Goal: Communication & Community: Connect with others

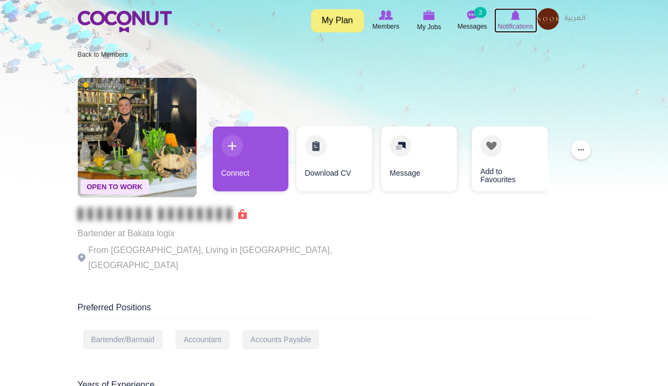
click at [520, 19] on icon at bounding box center [515, 15] width 41 height 12
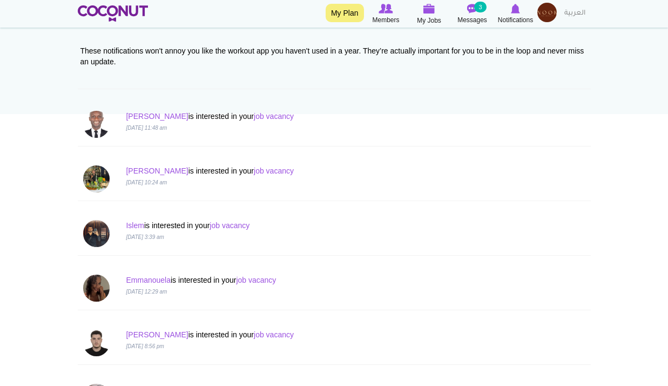
scroll to position [108, 0]
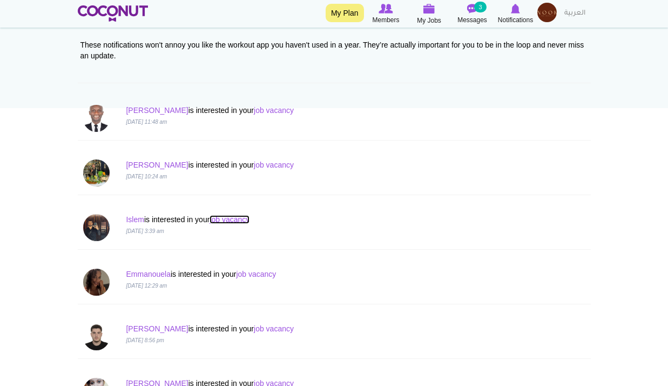
click at [239, 222] on link "job vacancy" at bounding box center [230, 219] width 40 height 9
click at [272, 272] on link "job vacancy" at bounding box center [256, 274] width 40 height 9
click at [155, 274] on link "Emmanouela" at bounding box center [148, 274] width 45 height 9
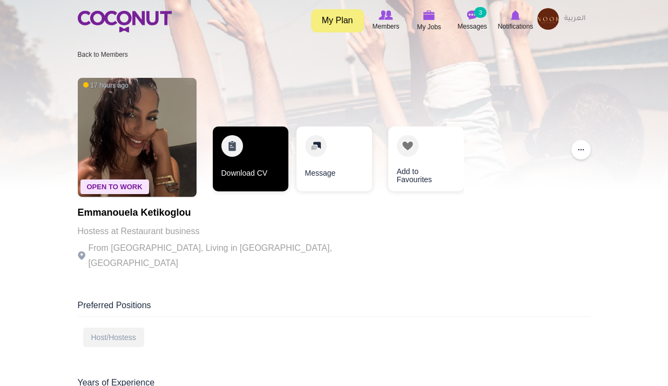
click at [240, 183] on link "Download CV" at bounding box center [251, 158] width 76 height 65
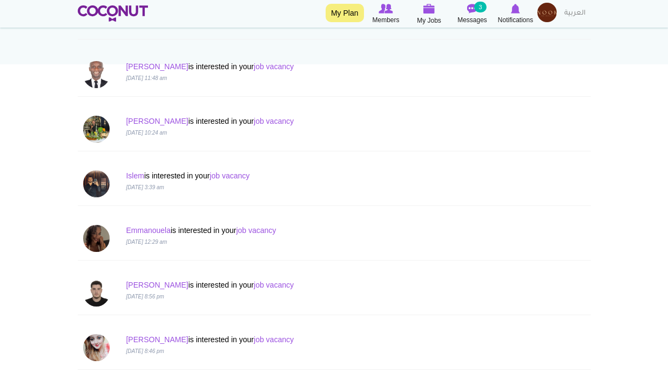
scroll to position [216, 0]
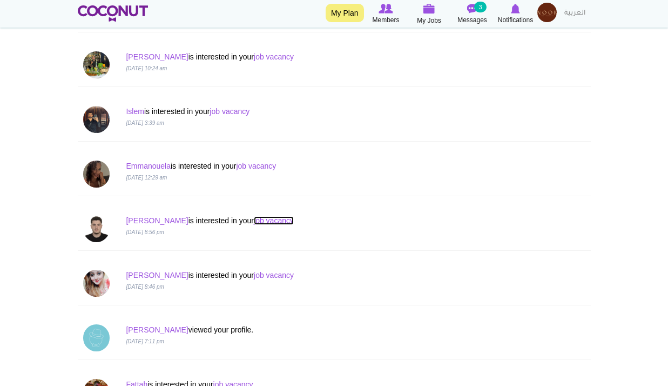
click at [254, 218] on link "job vacancy" at bounding box center [274, 220] width 40 height 9
click at [147, 221] on link "[PERSON_NAME]" at bounding box center [157, 220] width 62 height 9
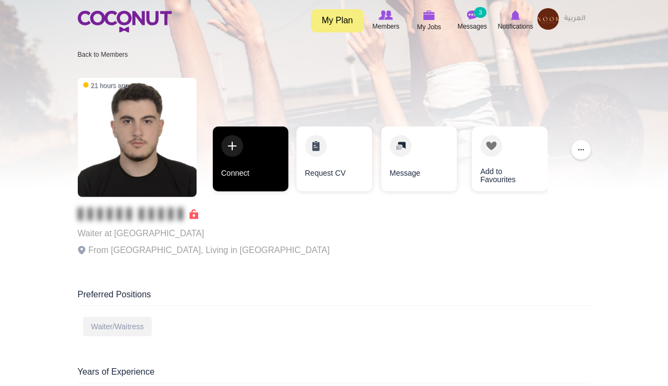
click at [253, 164] on link "Connect" at bounding box center [251, 158] width 76 height 65
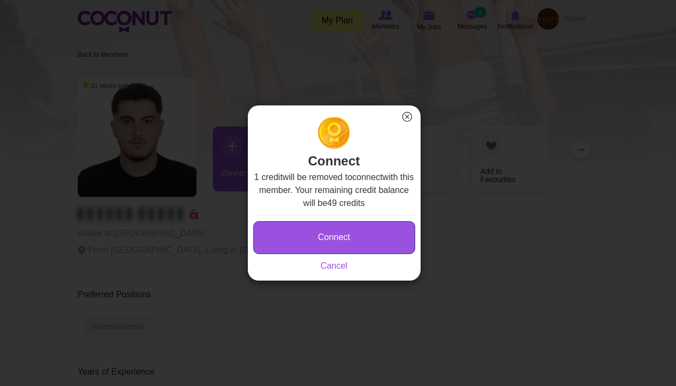
click at [324, 230] on button "Connect" at bounding box center [334, 237] width 162 height 33
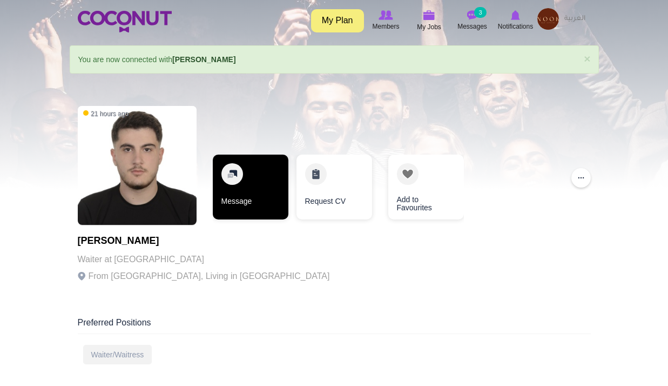
click at [280, 204] on link "Message" at bounding box center [251, 187] width 76 height 65
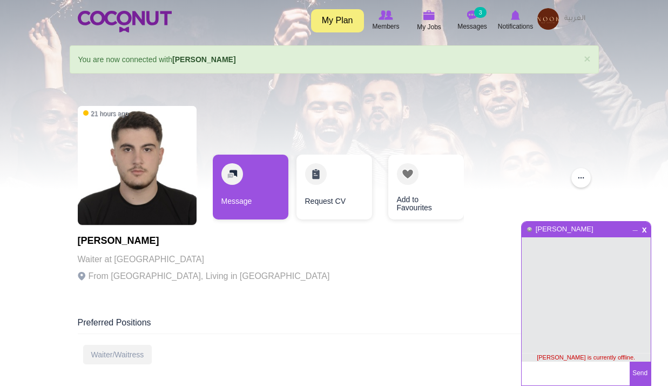
click at [562, 368] on textarea at bounding box center [576, 373] width 108 height 24
type textarea "Hi [PERSON_NAME], how are you?"
click at [642, 372] on button "Send" at bounding box center [640, 373] width 21 height 24
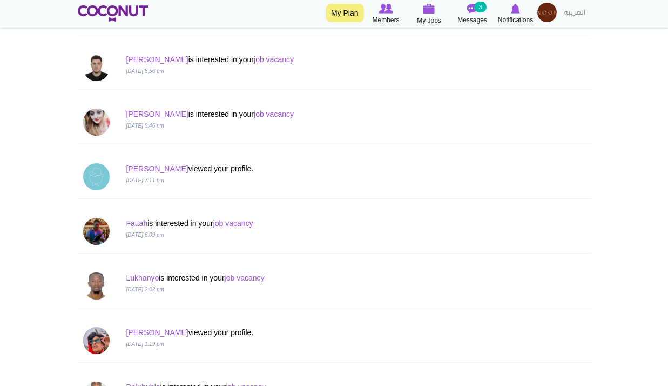
scroll to position [378, 0]
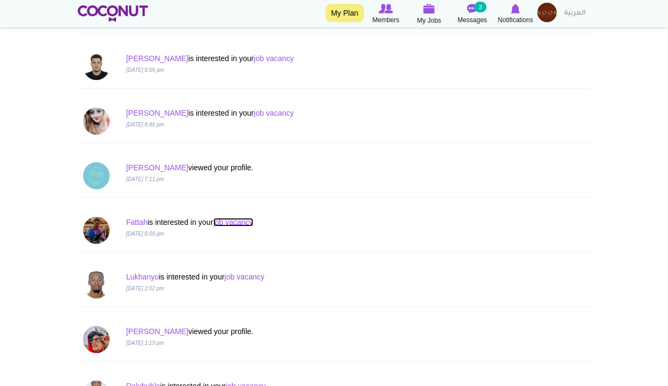
click at [247, 223] on link "job vacancy" at bounding box center [233, 222] width 40 height 9
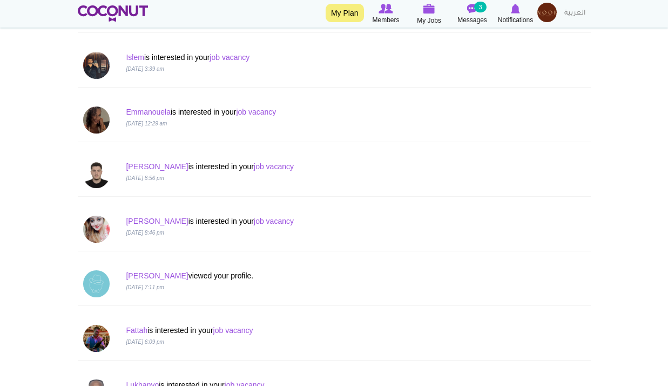
scroll to position [594, 0]
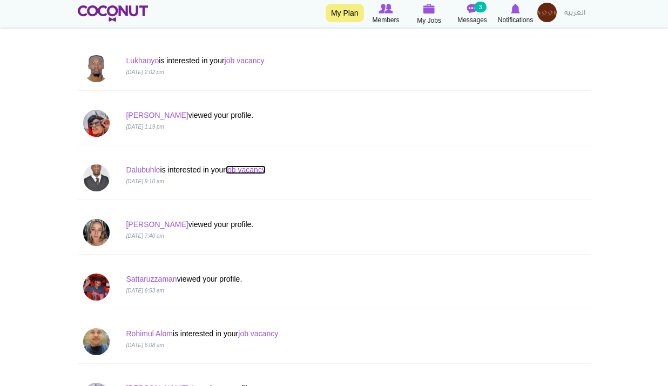
click at [261, 166] on link "job vacancy" at bounding box center [246, 169] width 40 height 9
click at [142, 164] on p "[PERSON_NAME] is interested in your job vacancy" at bounding box center [291, 169] width 330 height 11
click at [144, 166] on link "Dalubuhle" at bounding box center [143, 169] width 34 height 9
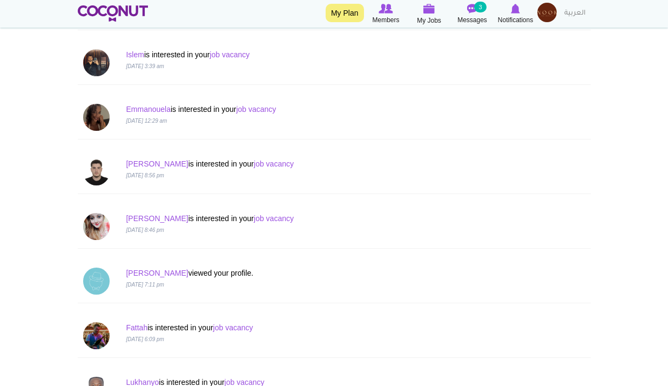
scroll to position [216, 0]
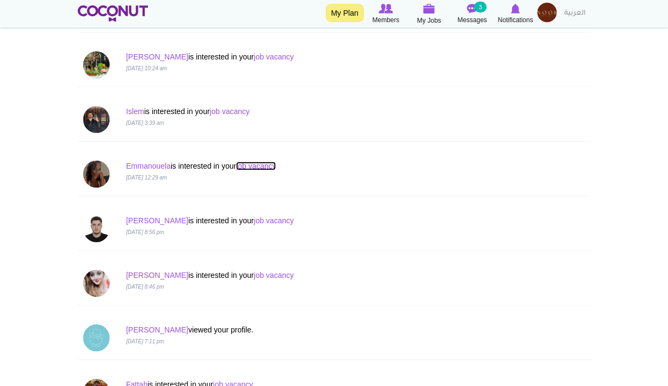
click at [255, 162] on link "job vacancy" at bounding box center [256, 166] width 40 height 9
click at [162, 163] on link "Emmanouela" at bounding box center [148, 166] width 45 height 9
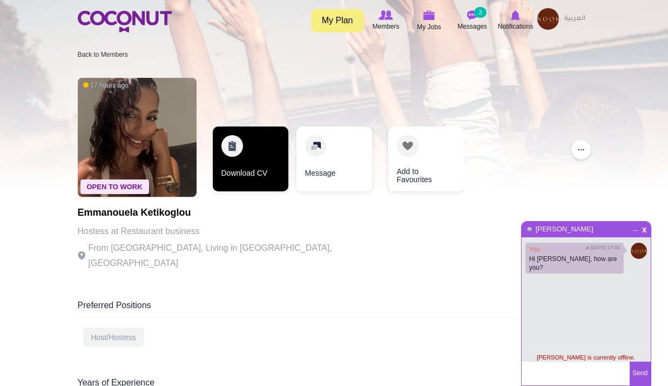
click at [256, 160] on link "Download CV" at bounding box center [251, 158] width 76 height 65
